Goal: Register for event/course

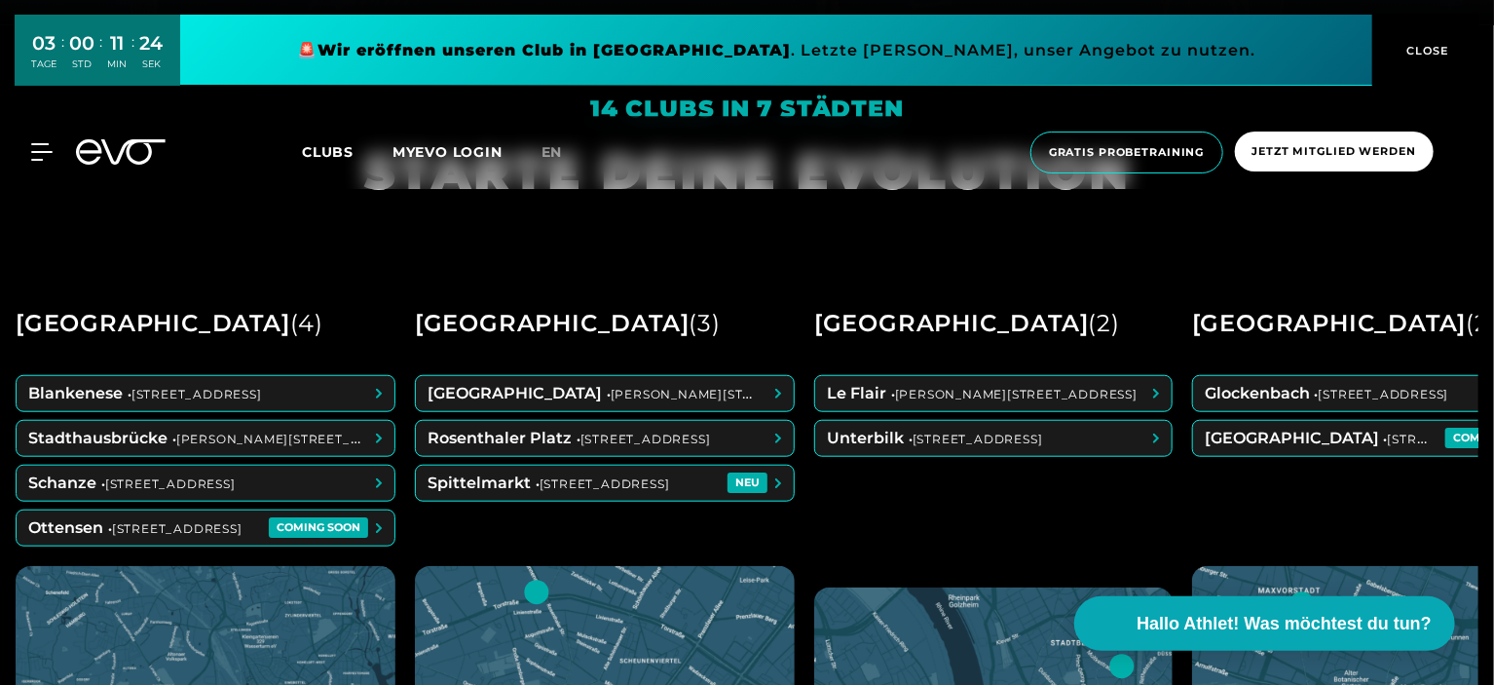
scroll to position [682, 0]
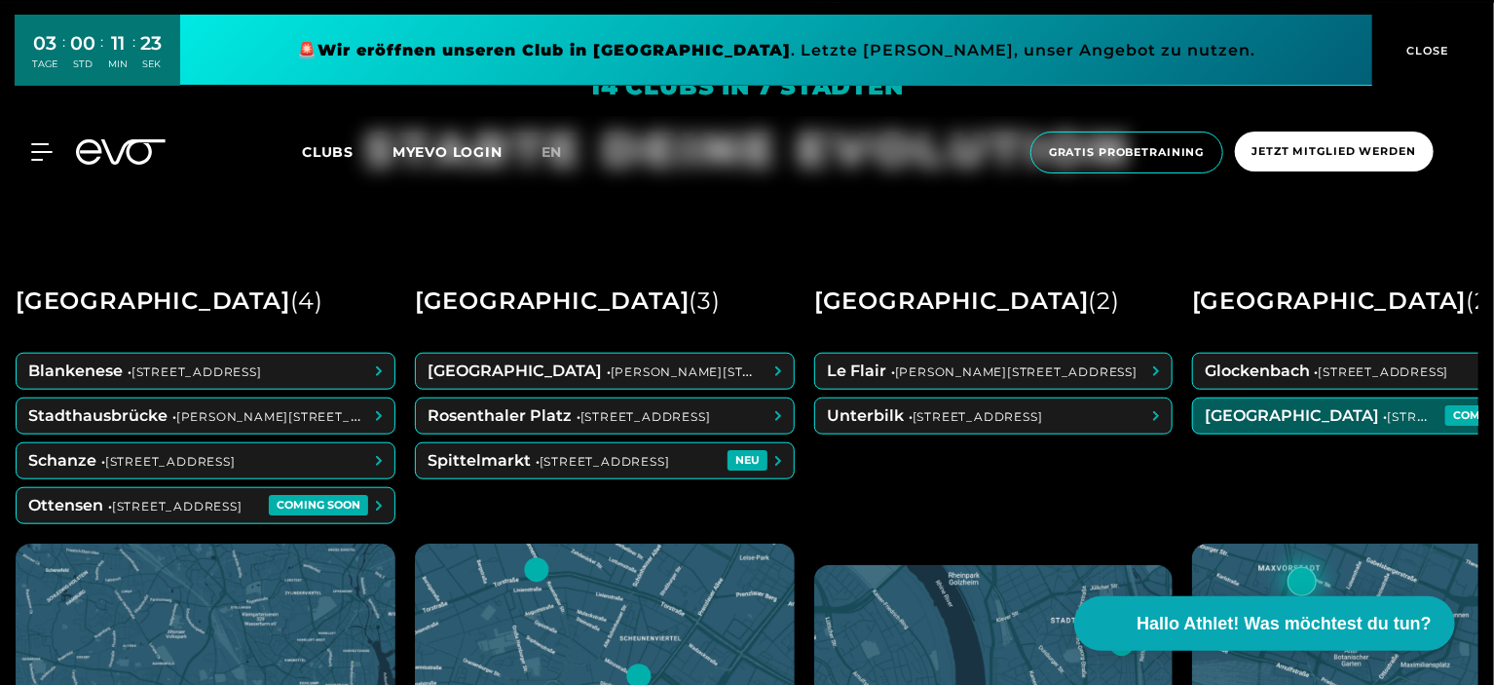
click at [1351, 406] on span at bounding box center [1382, 415] width 378 height 35
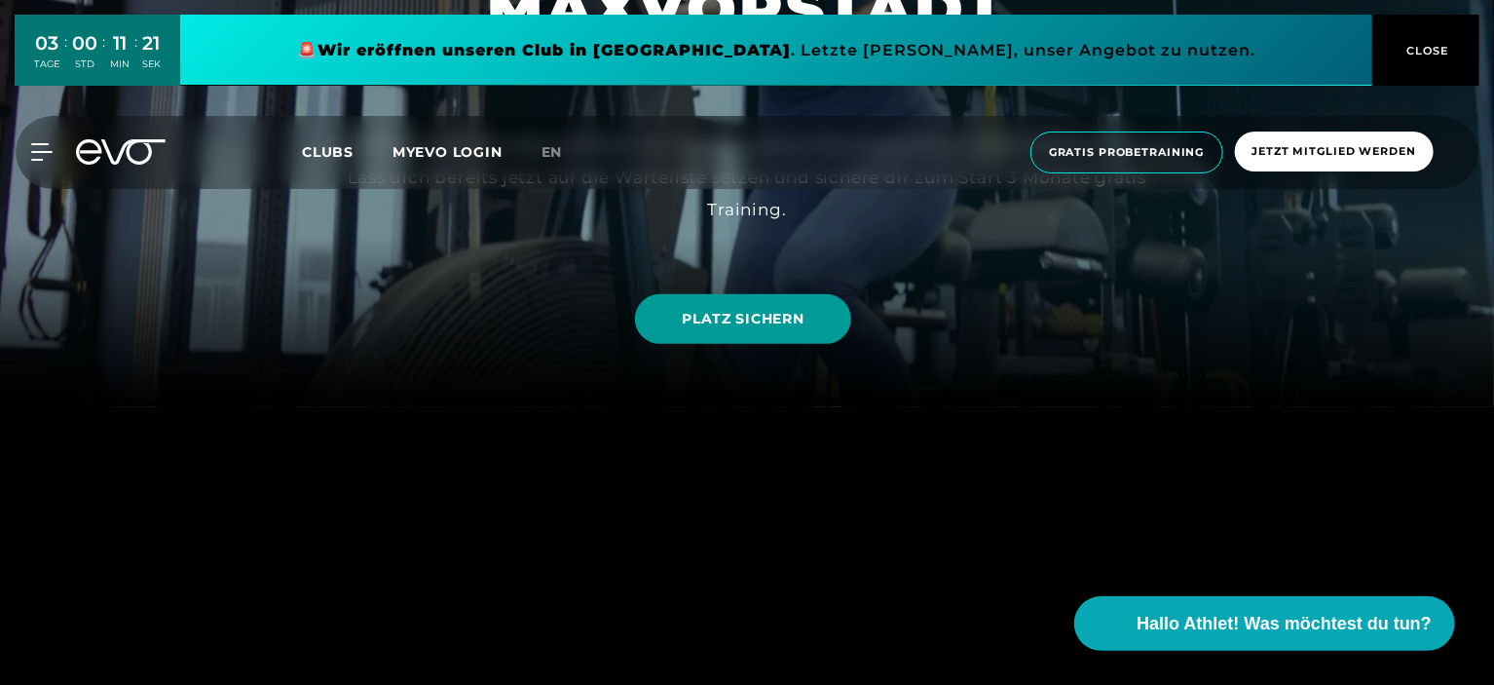
scroll to position [195, 0]
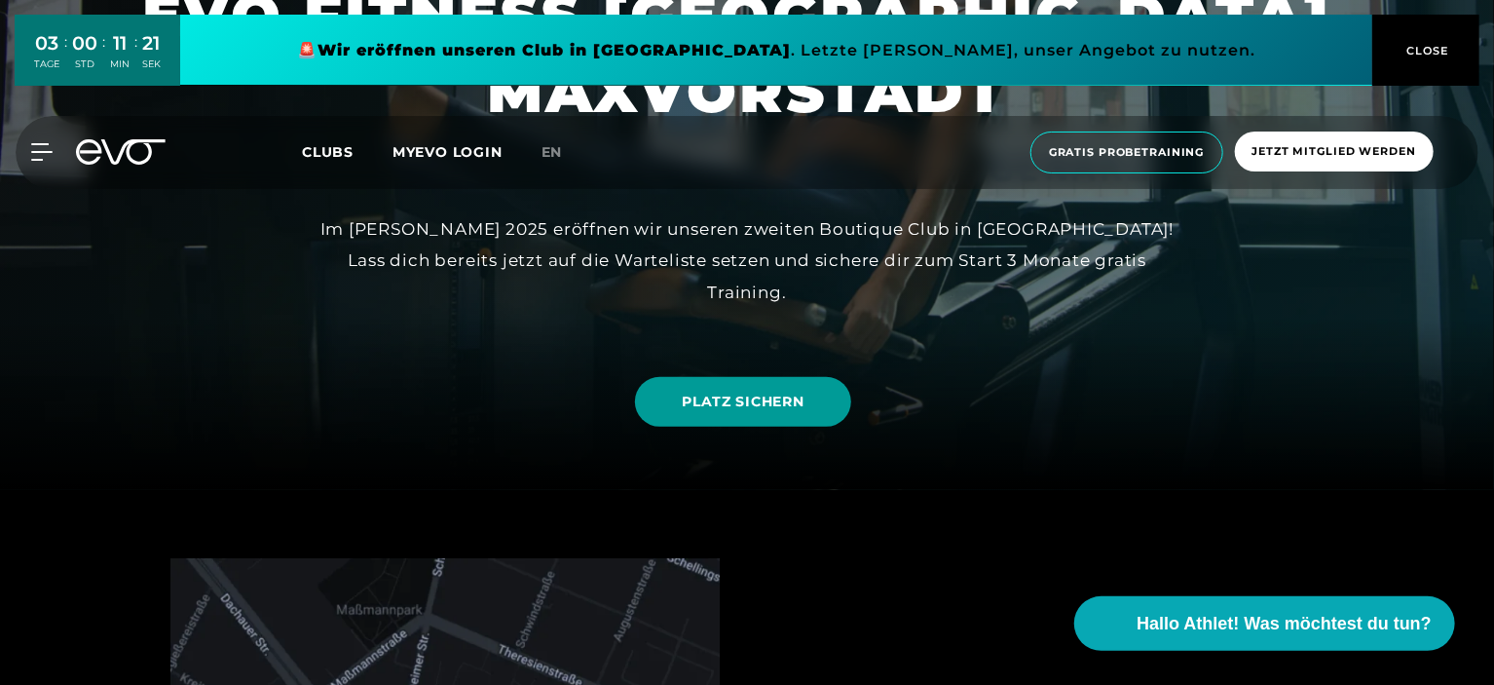
click at [737, 414] on link "PLATZ SICHERN" at bounding box center [742, 402] width 215 height 50
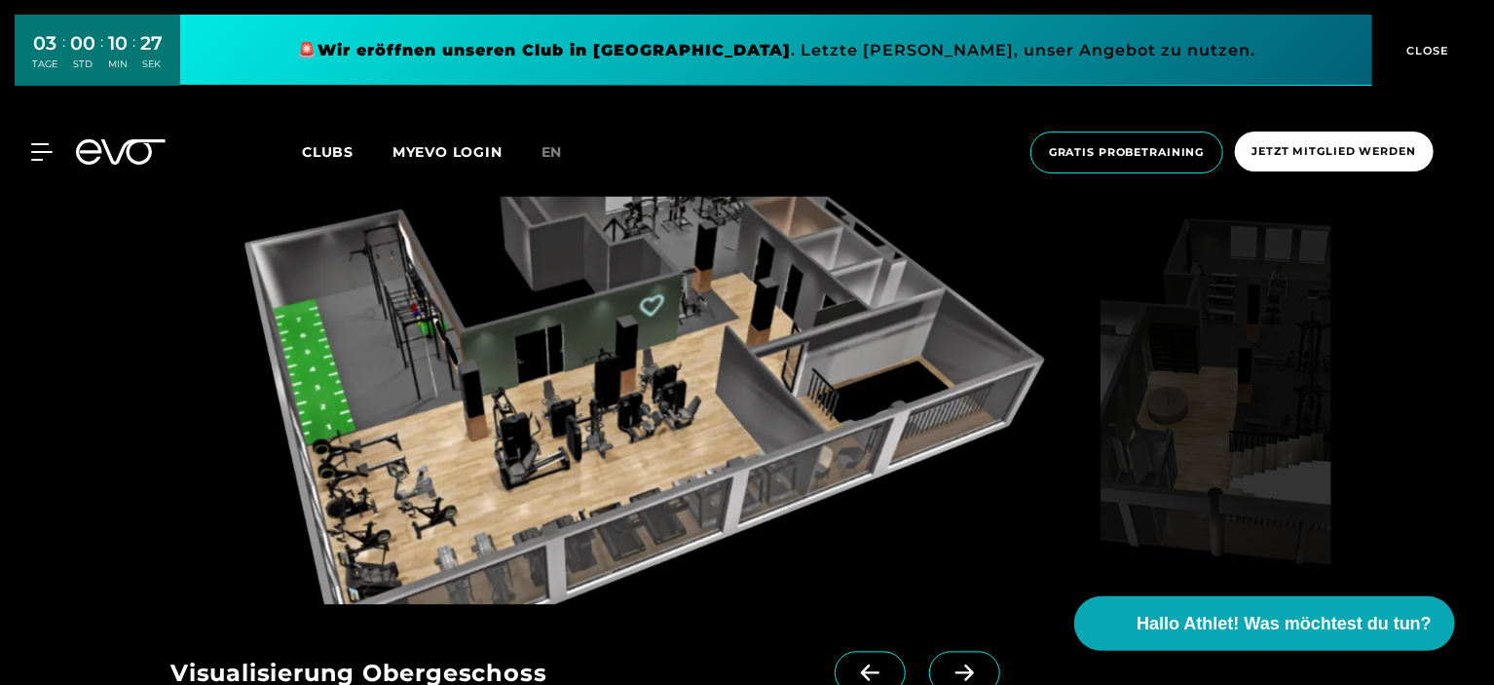
scroll to position [1656, 0]
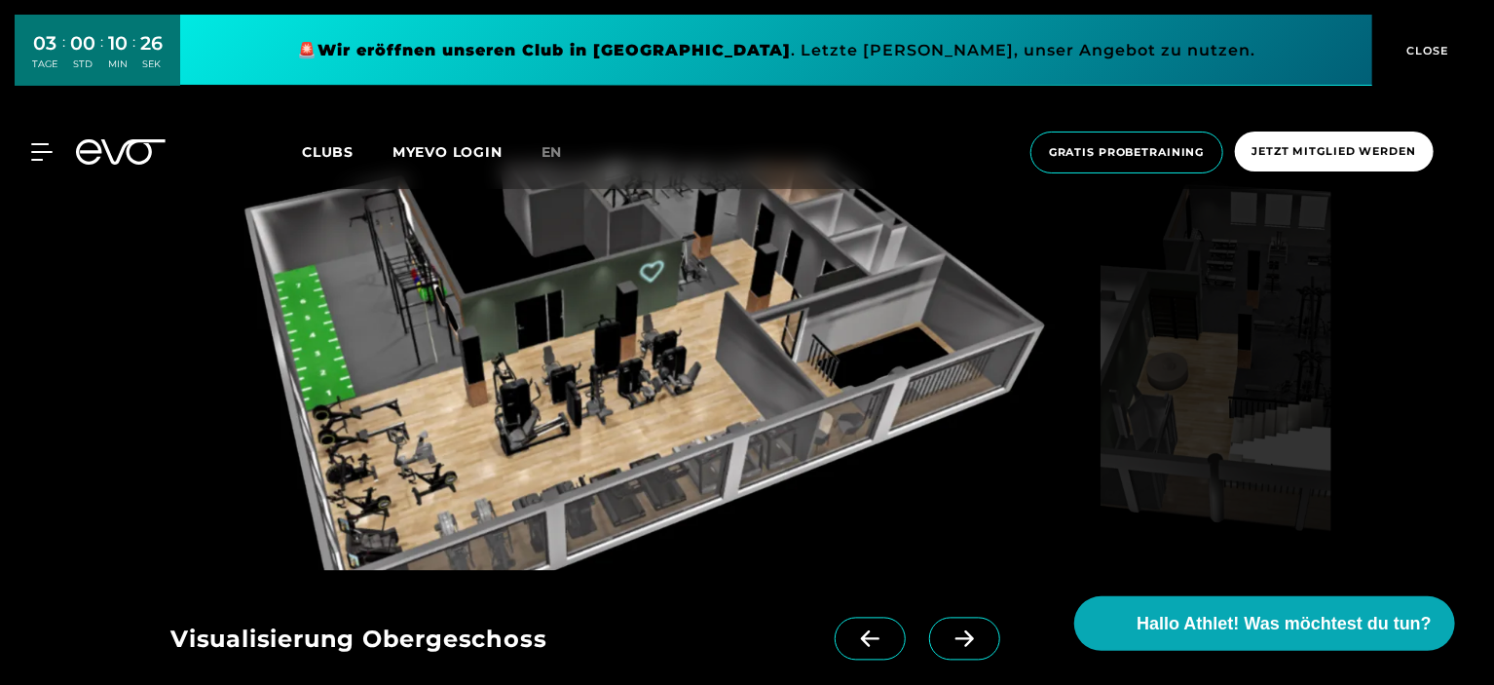
click at [947, 656] on span at bounding box center [964, 638] width 71 height 43
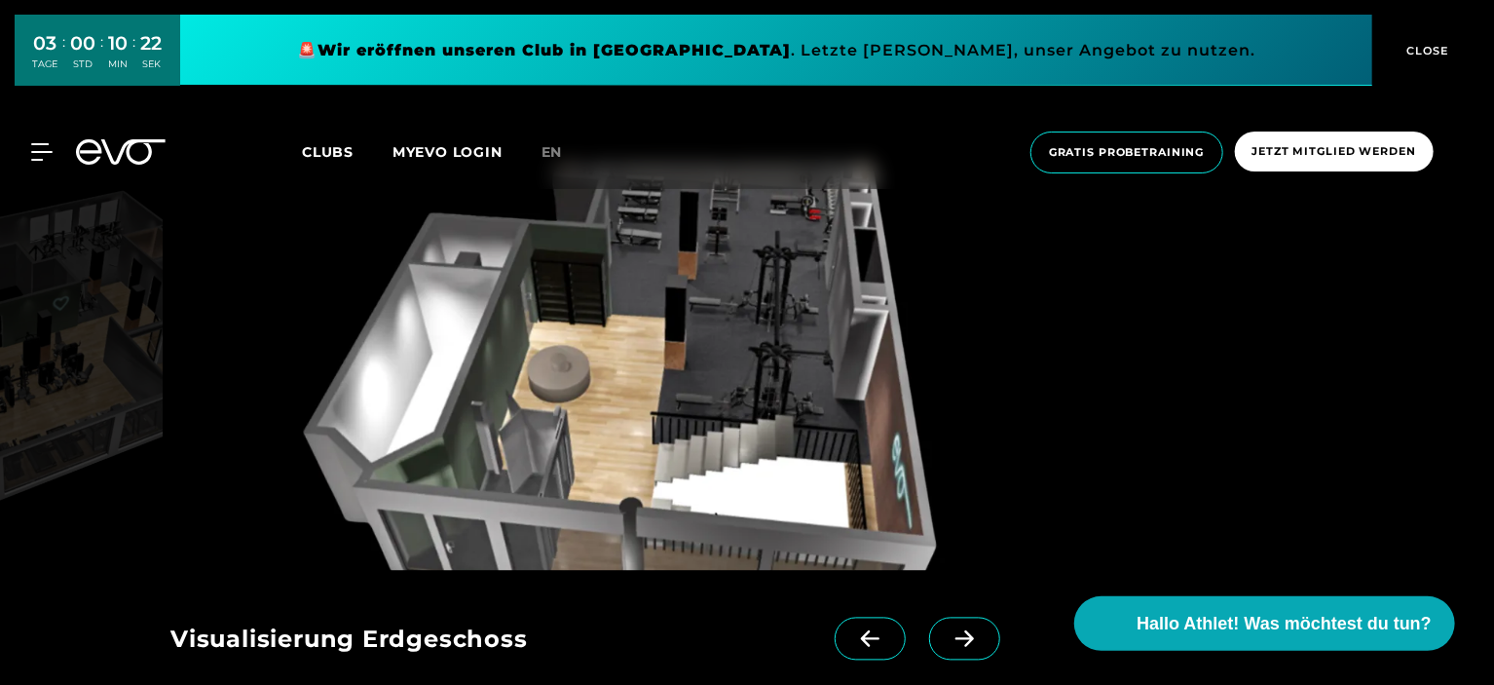
click at [955, 637] on icon at bounding box center [964, 639] width 19 height 17
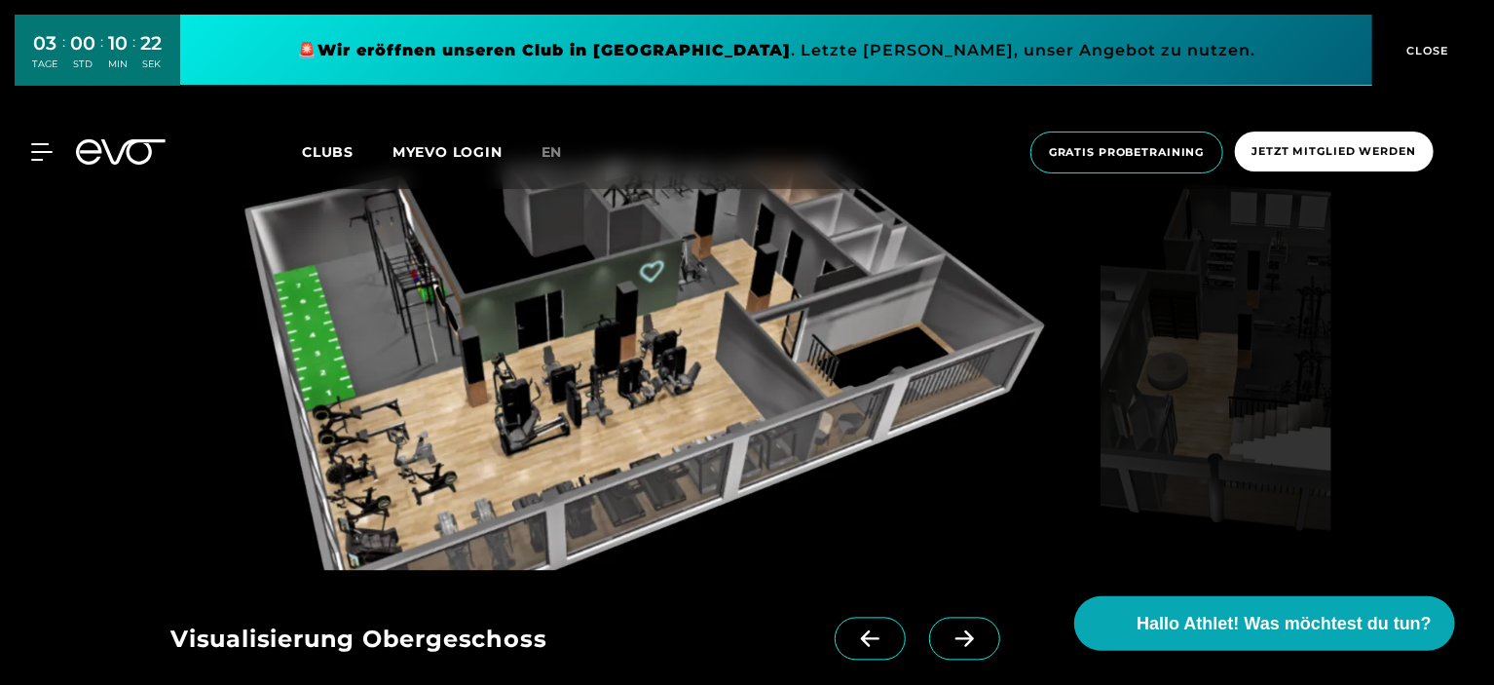
click at [955, 637] on icon at bounding box center [964, 639] width 19 height 17
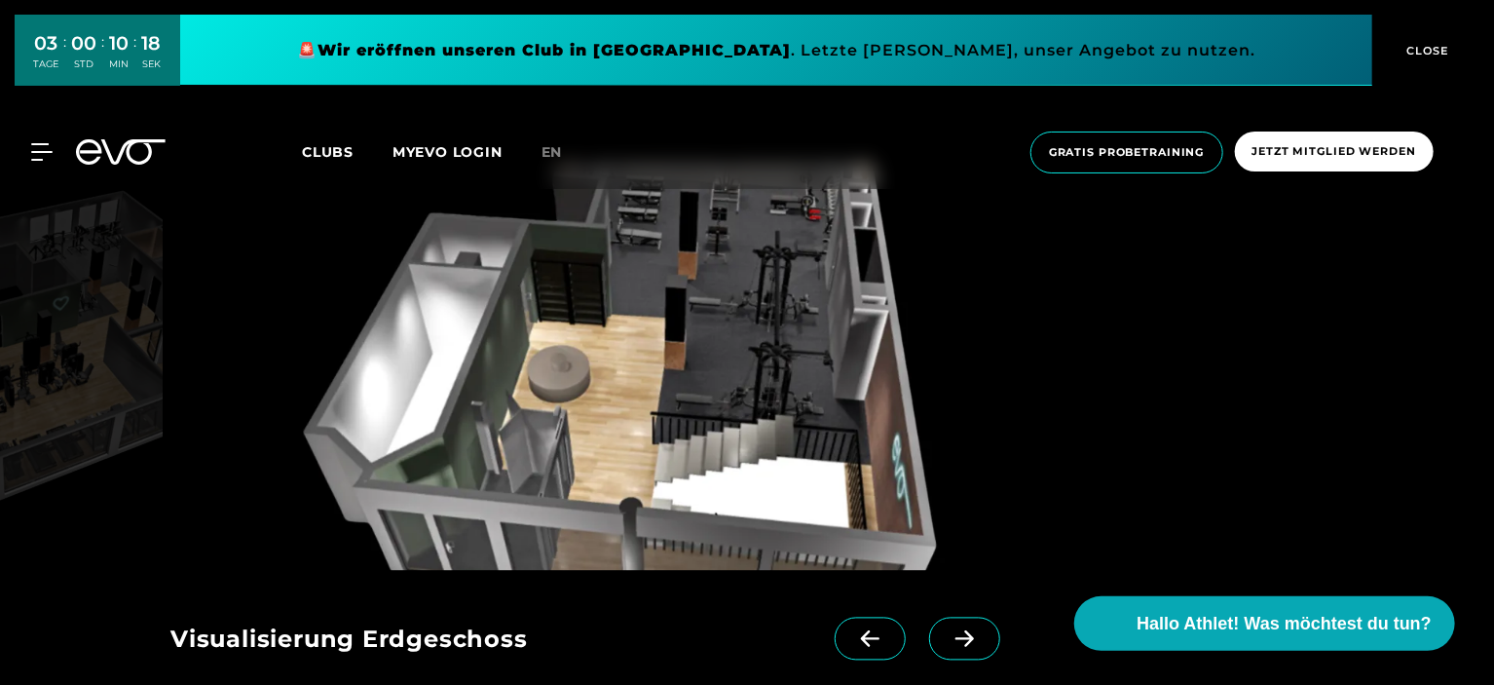
click at [955, 637] on icon at bounding box center [964, 639] width 19 height 17
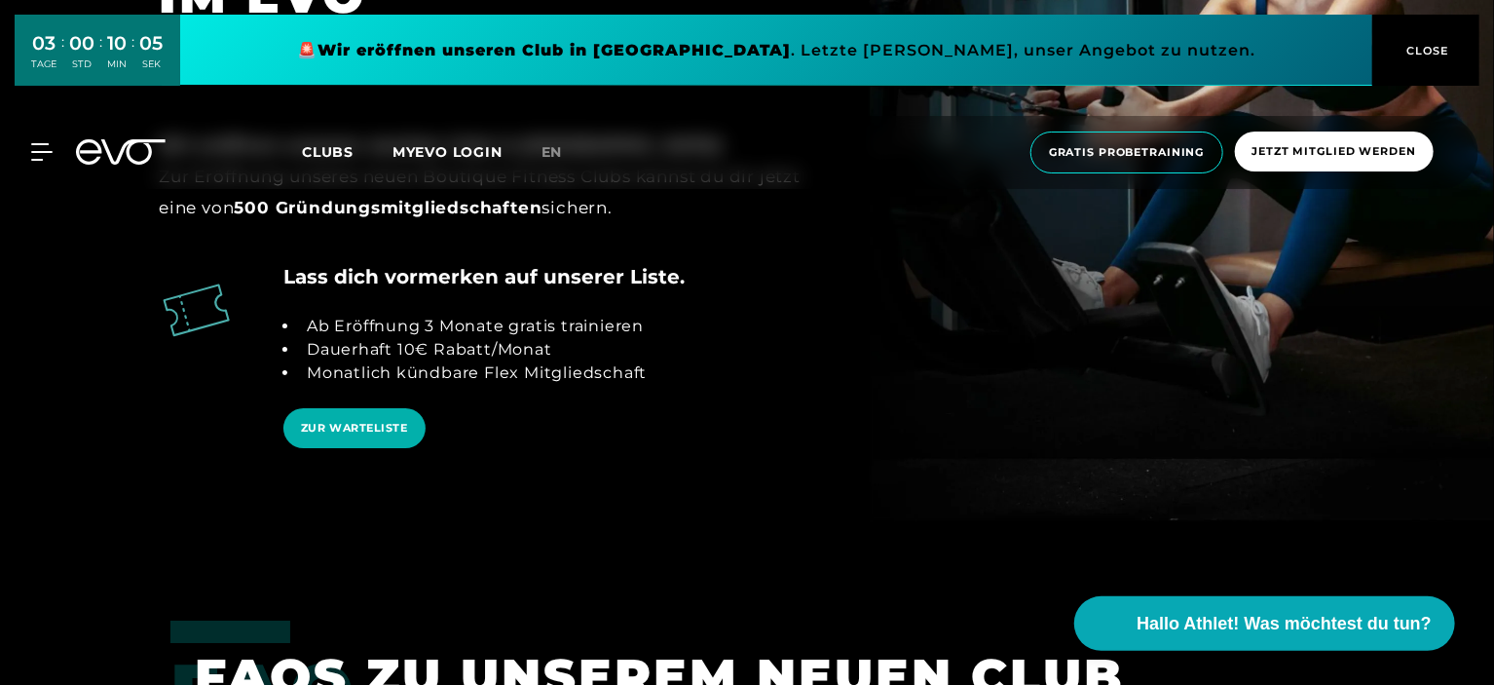
scroll to position [3019, 0]
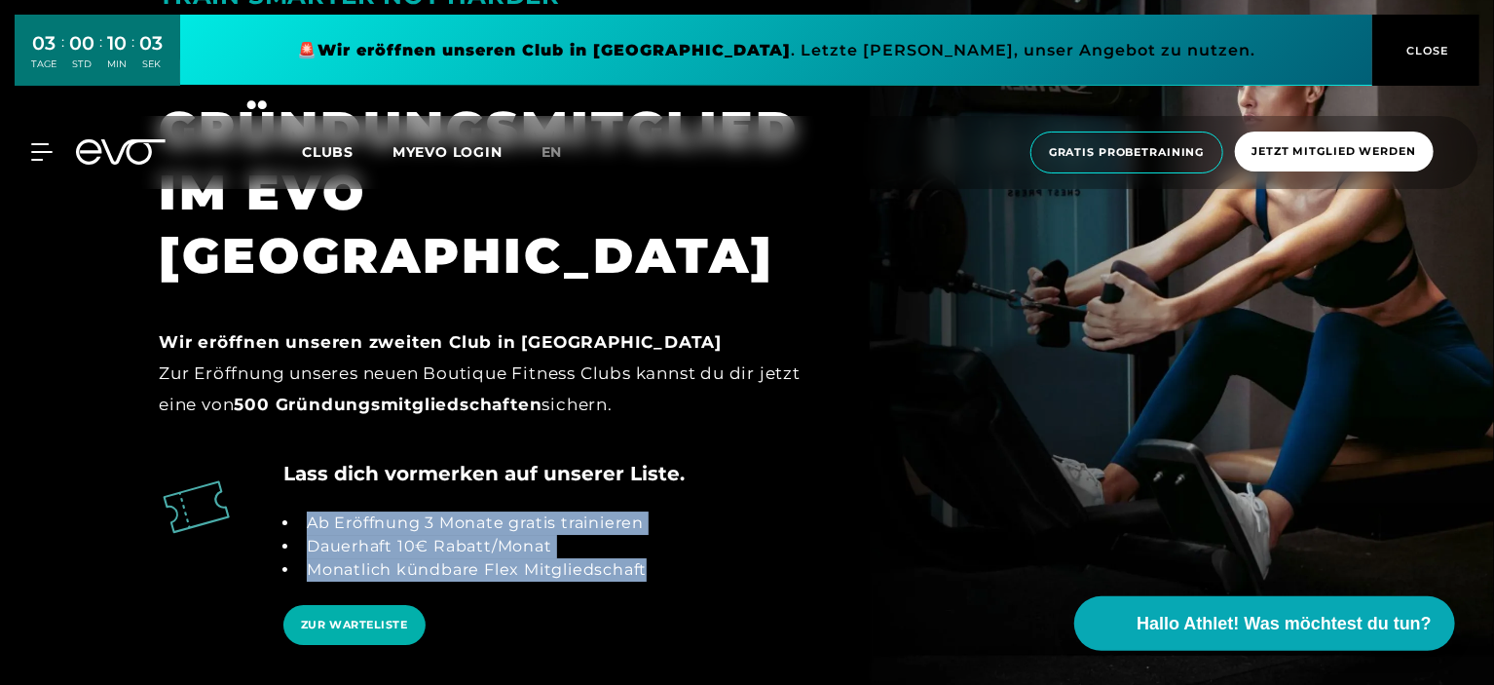
drag, startPoint x: 299, startPoint y: 433, endPoint x: 664, endPoint y: 484, distance: 368.7
click at [664, 484] on div "Lass dich vormerken auf unserer Liste. Ab Eröffnung 3 Monate gratis trainieren …" at bounding box center [483, 569] width 401 height 221
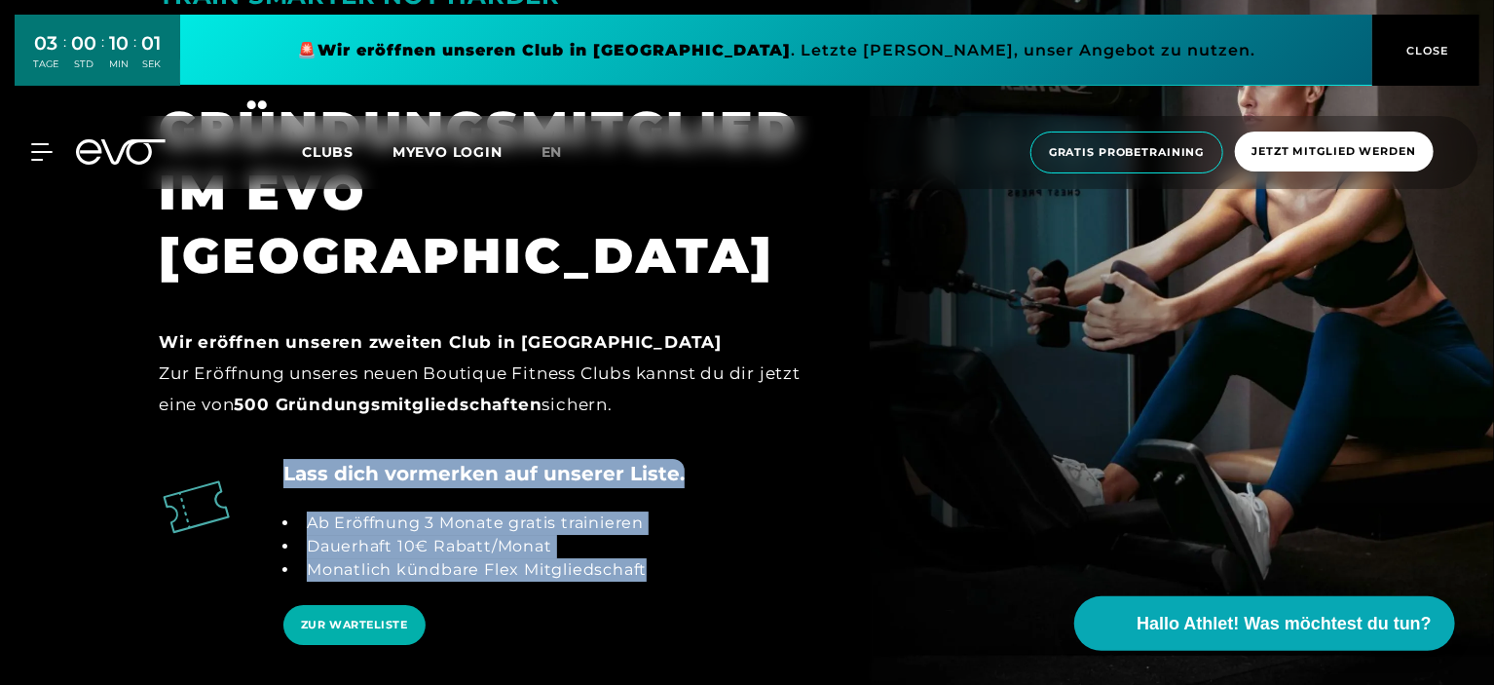
drag, startPoint x: 646, startPoint y: 489, endPoint x: 267, endPoint y: 372, distance: 396.4
click at [267, 372] on section "TRAIN SMARTER NOT HARDER WERDE GRÜNDUNGSMITGLIED IM EVO MAXVORSTADT Wir eröffne…" at bounding box center [747, 303] width 1494 height 980
click at [269, 372] on section "TRAIN SMARTER NOT HARDER WERDE GRÜNDUNGSMITGLIED IM EVO MAXVORSTADT Wir eröffne…" at bounding box center [747, 303] width 1494 height 980
click at [623, 535] on li "Dauerhaft 10€ Rabatt/Monat" at bounding box center [473, 546] width 348 height 23
drag, startPoint x: 649, startPoint y: 486, endPoint x: 278, endPoint y: 372, distance: 388.1
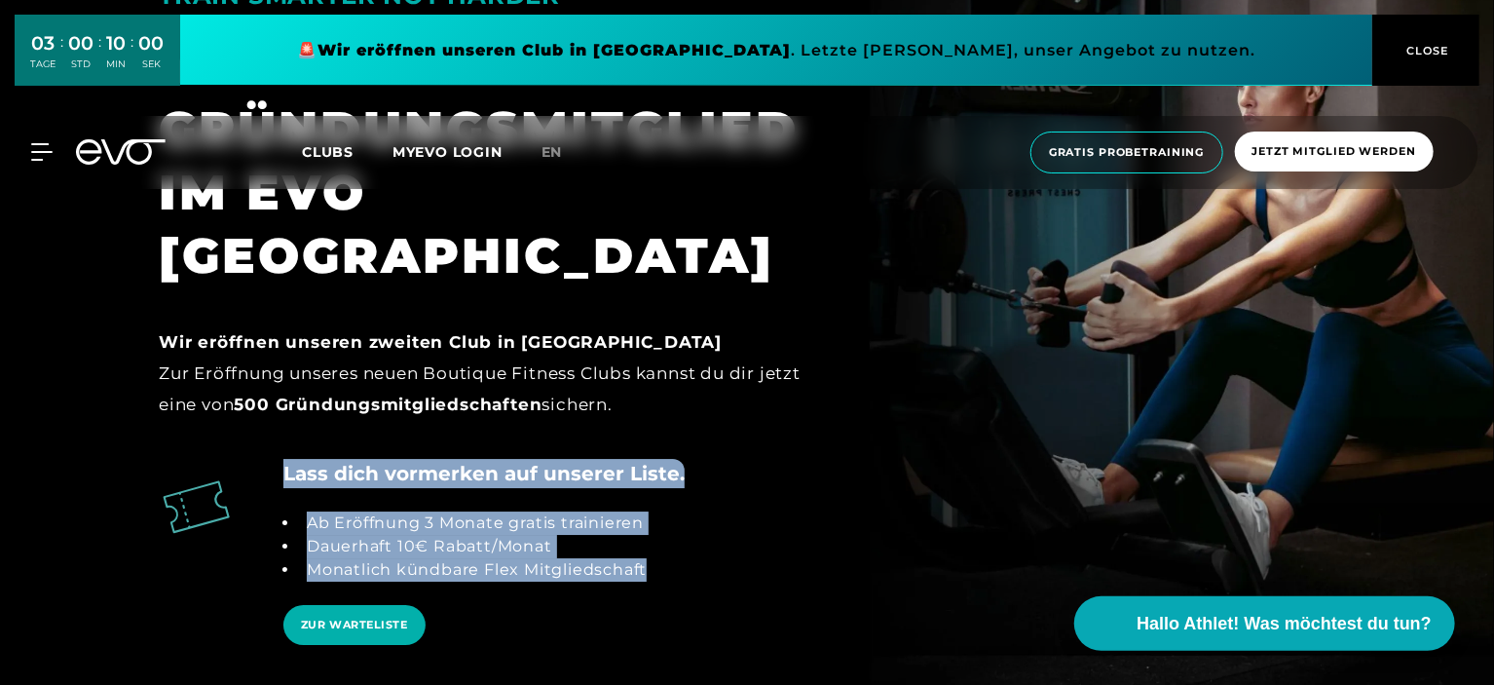
click at [278, 372] on section "TRAIN SMARTER NOT HARDER WERDE GRÜNDUNGSMITGLIED IM EVO MAXVORSTADT Wir eröffne…" at bounding box center [747, 303] width 1494 height 980
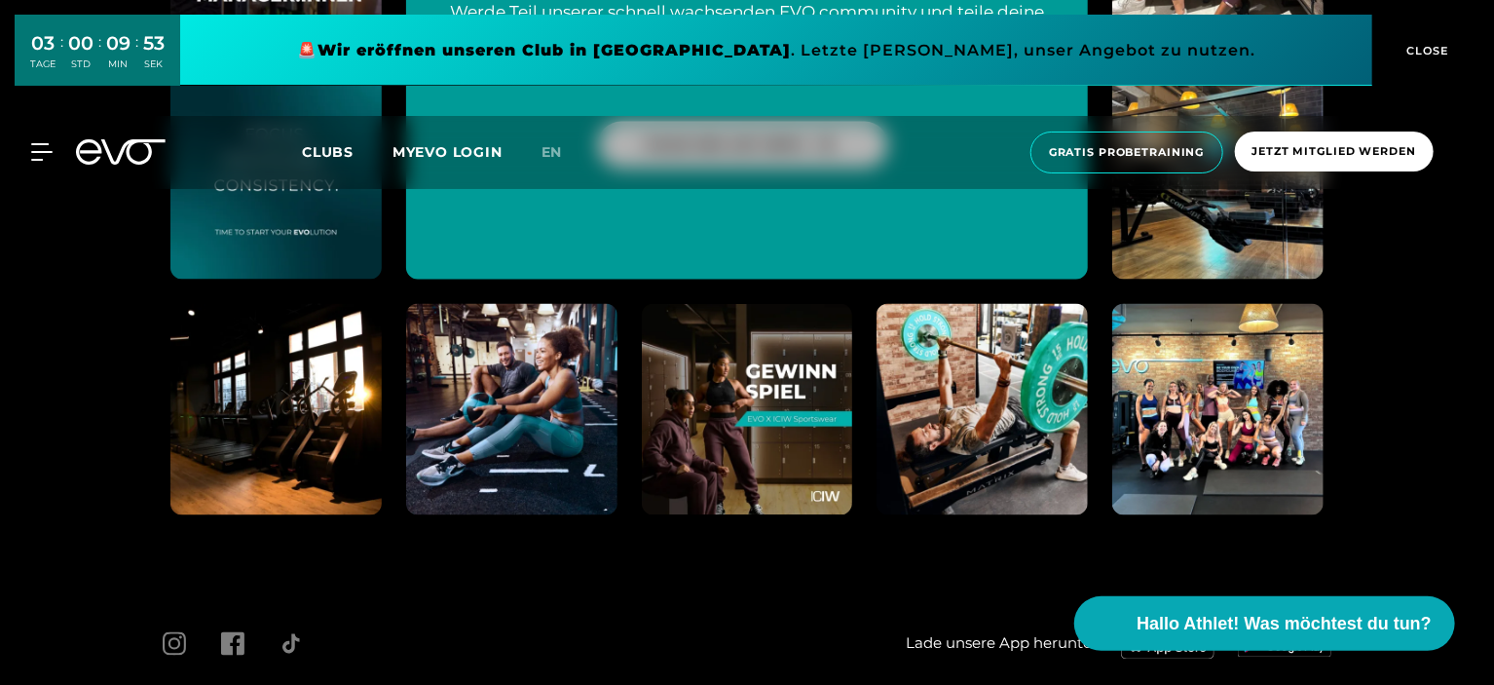
scroll to position [5278, 0]
